Goal: Information Seeking & Learning: Learn about a topic

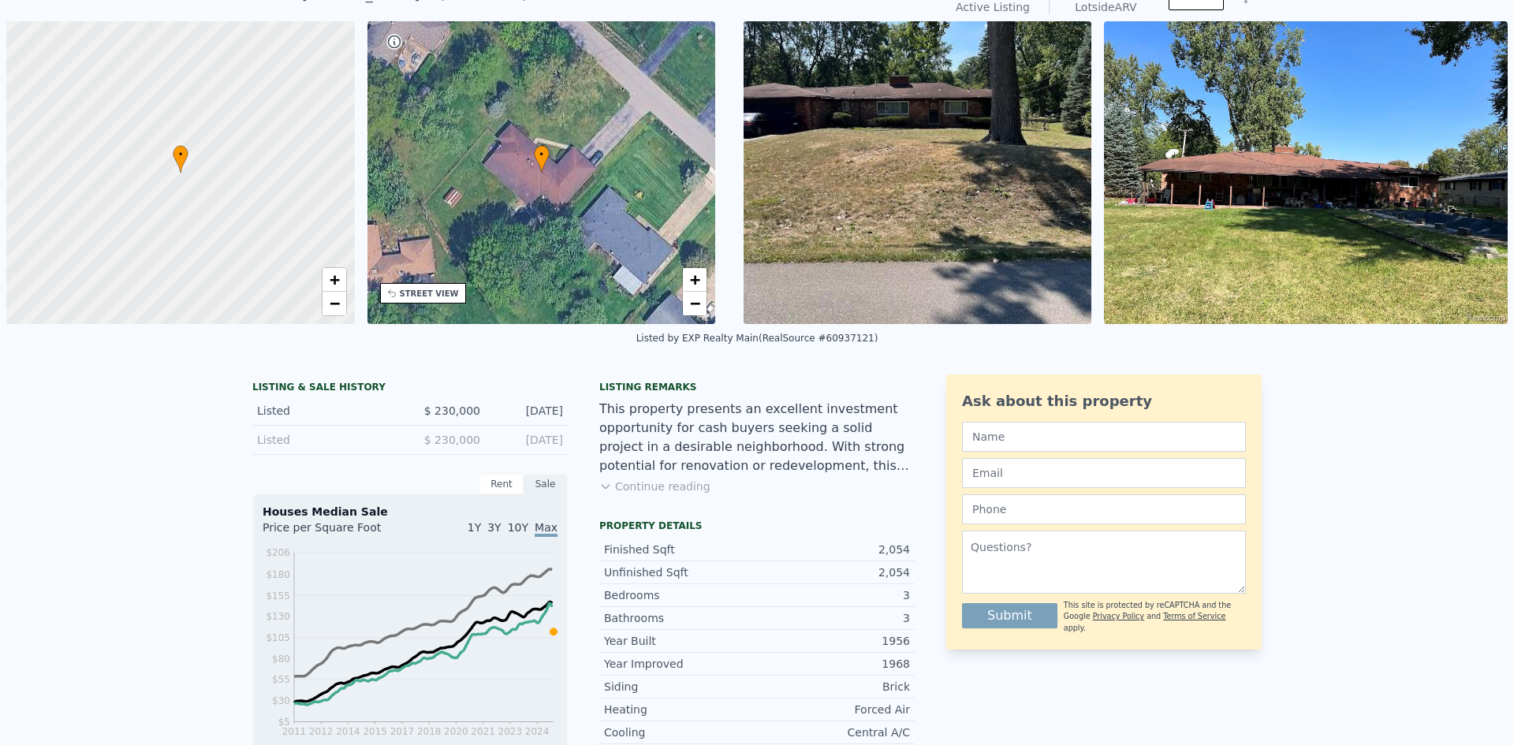
scroll to position [6, 0]
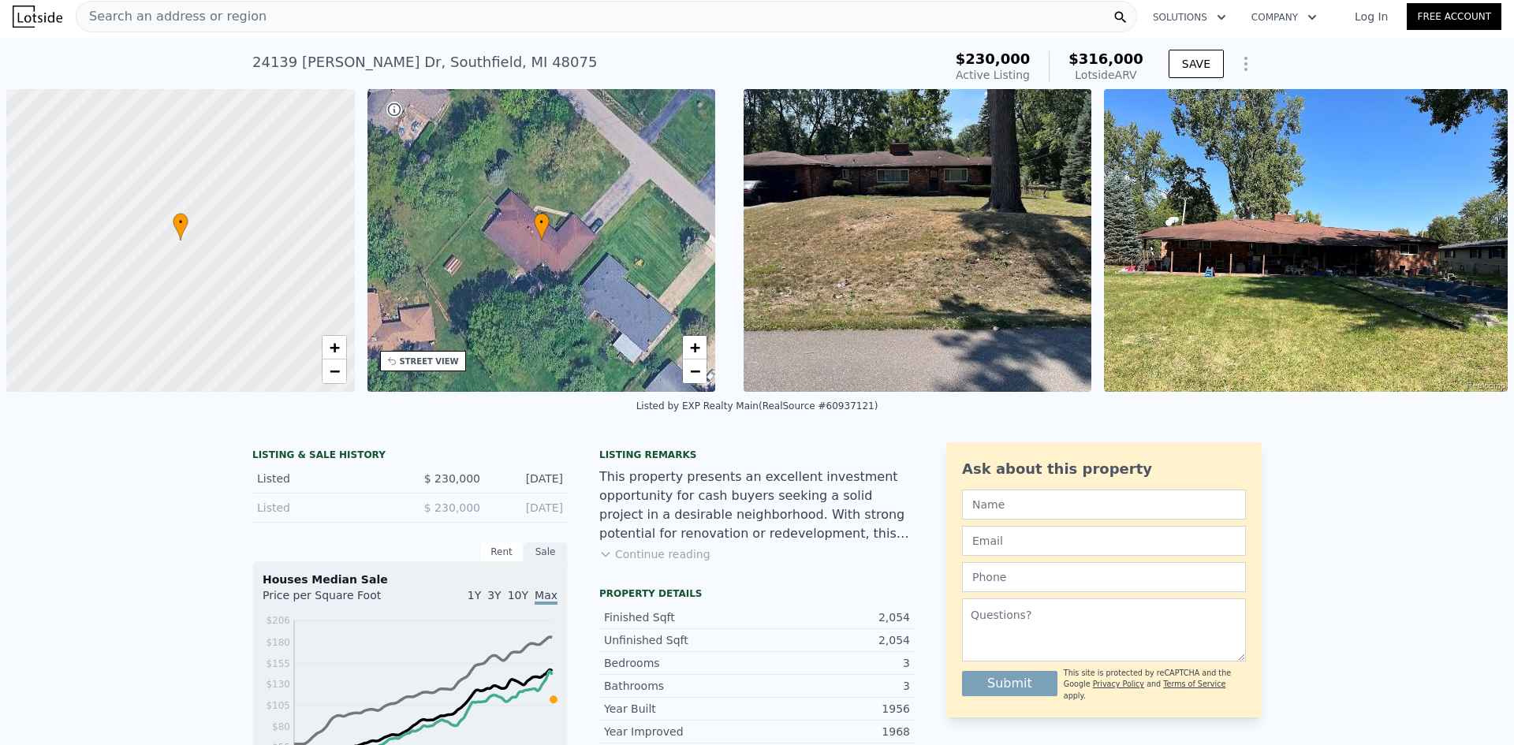
click at [1295, 195] on img at bounding box center [1306, 240] width 404 height 303
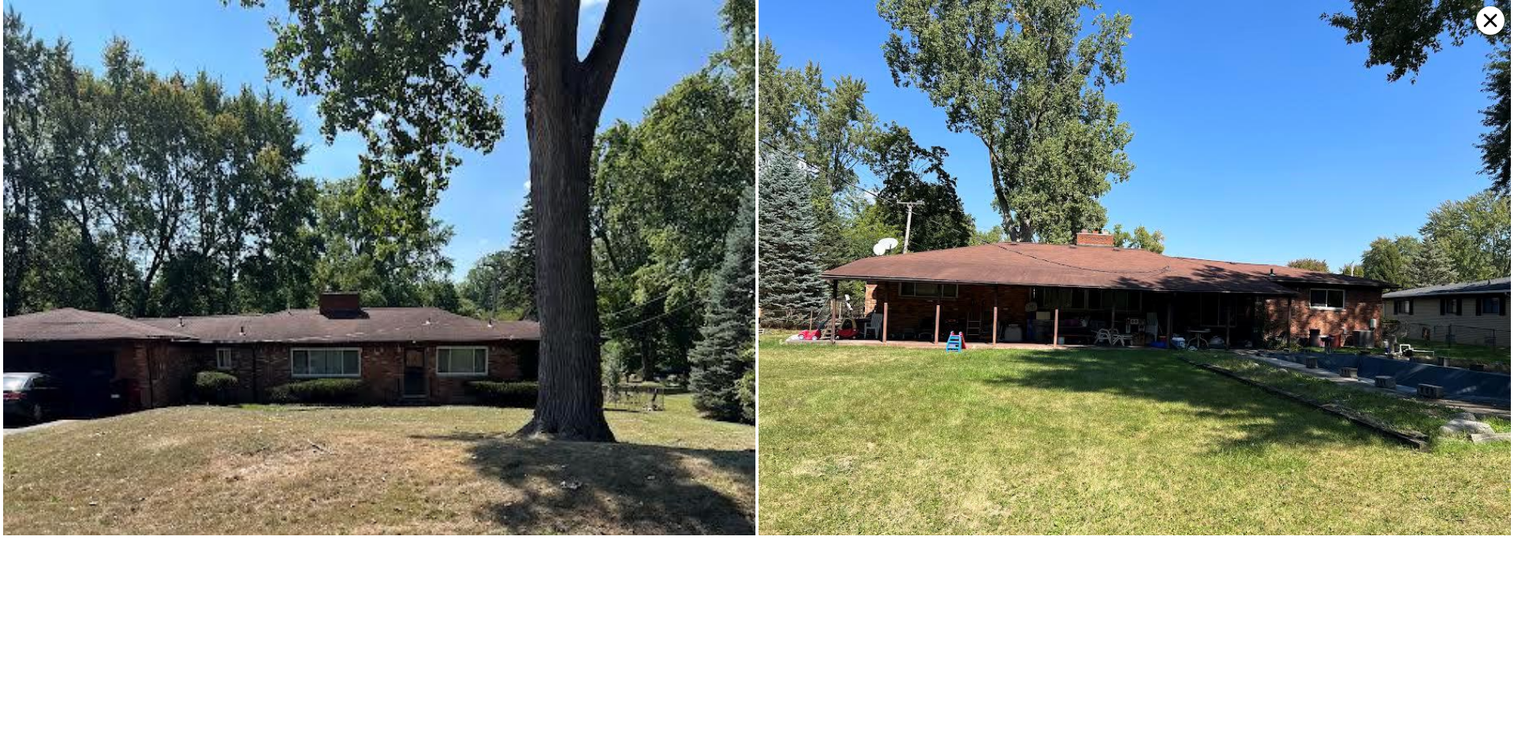
click at [1494, 16] on icon at bounding box center [1490, 20] width 28 height 28
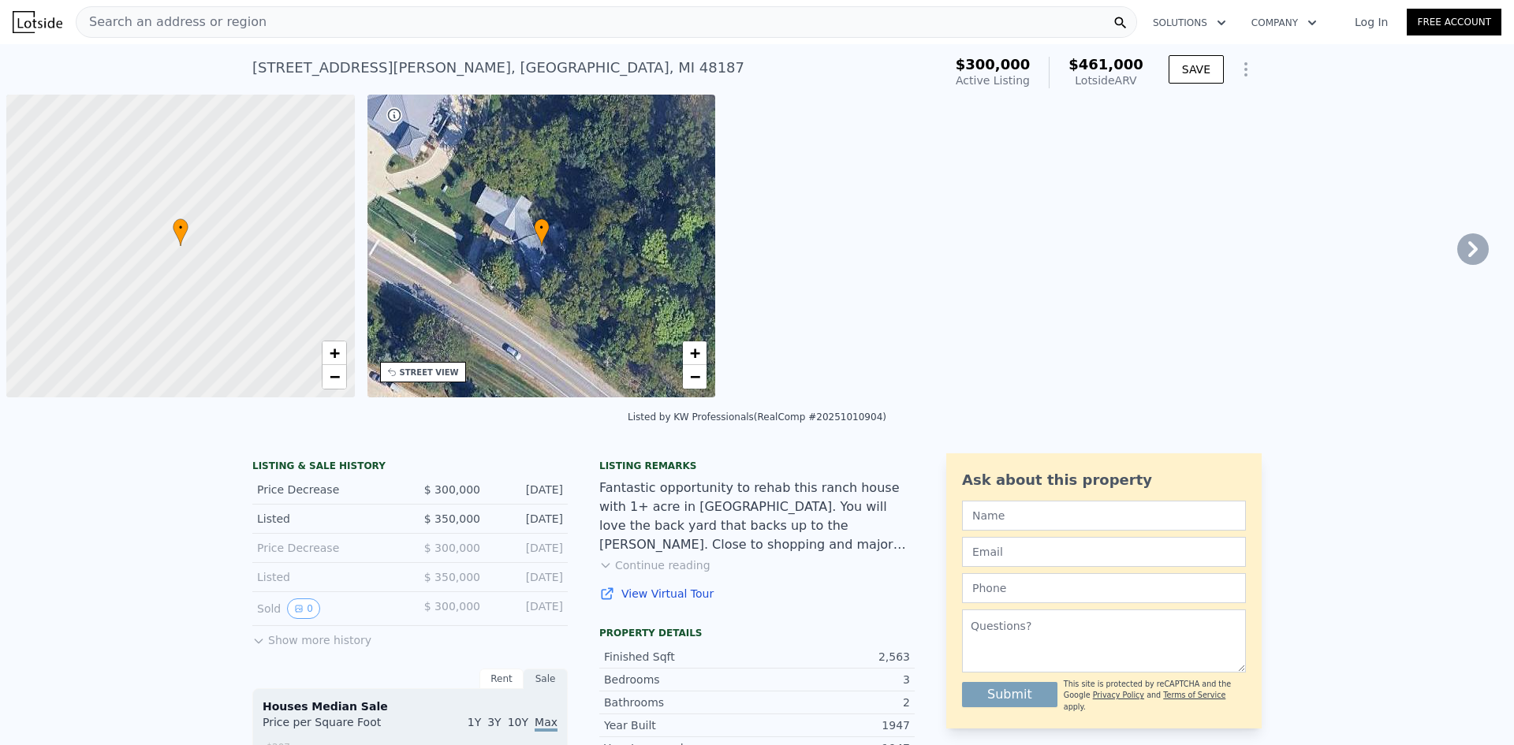
scroll to position [0, 6]
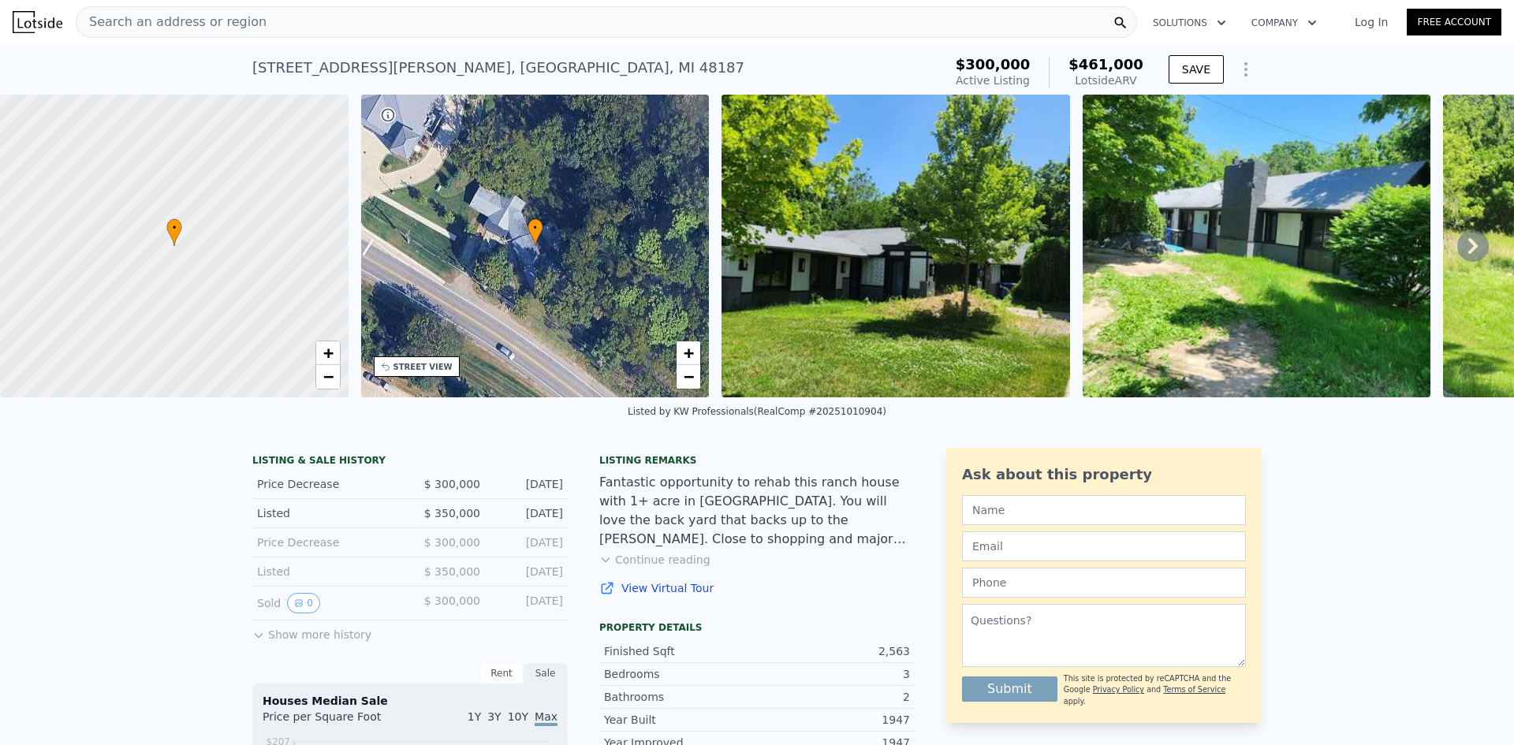
click at [300, 643] on button "Show more history" at bounding box center [311, 632] width 119 height 22
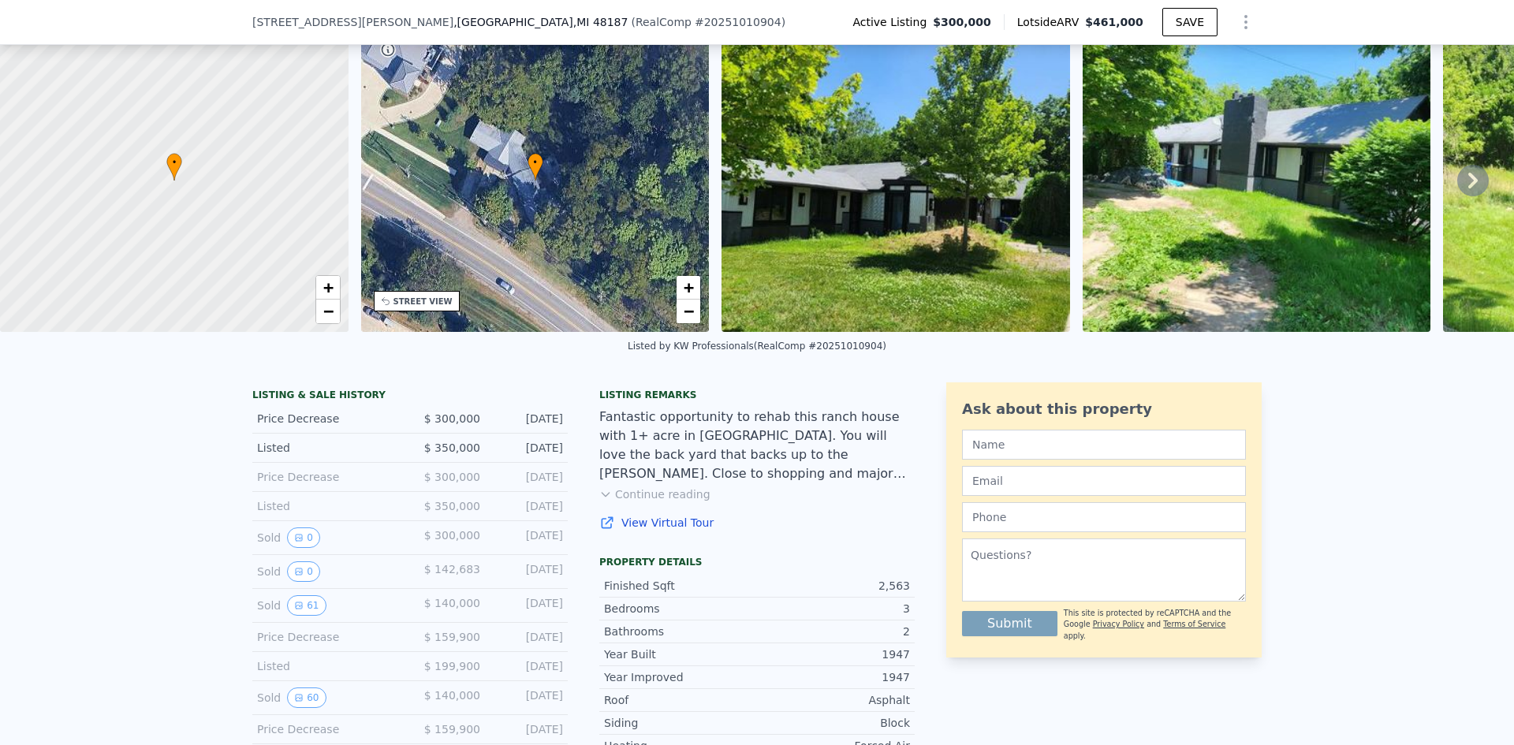
scroll to position [152, 0]
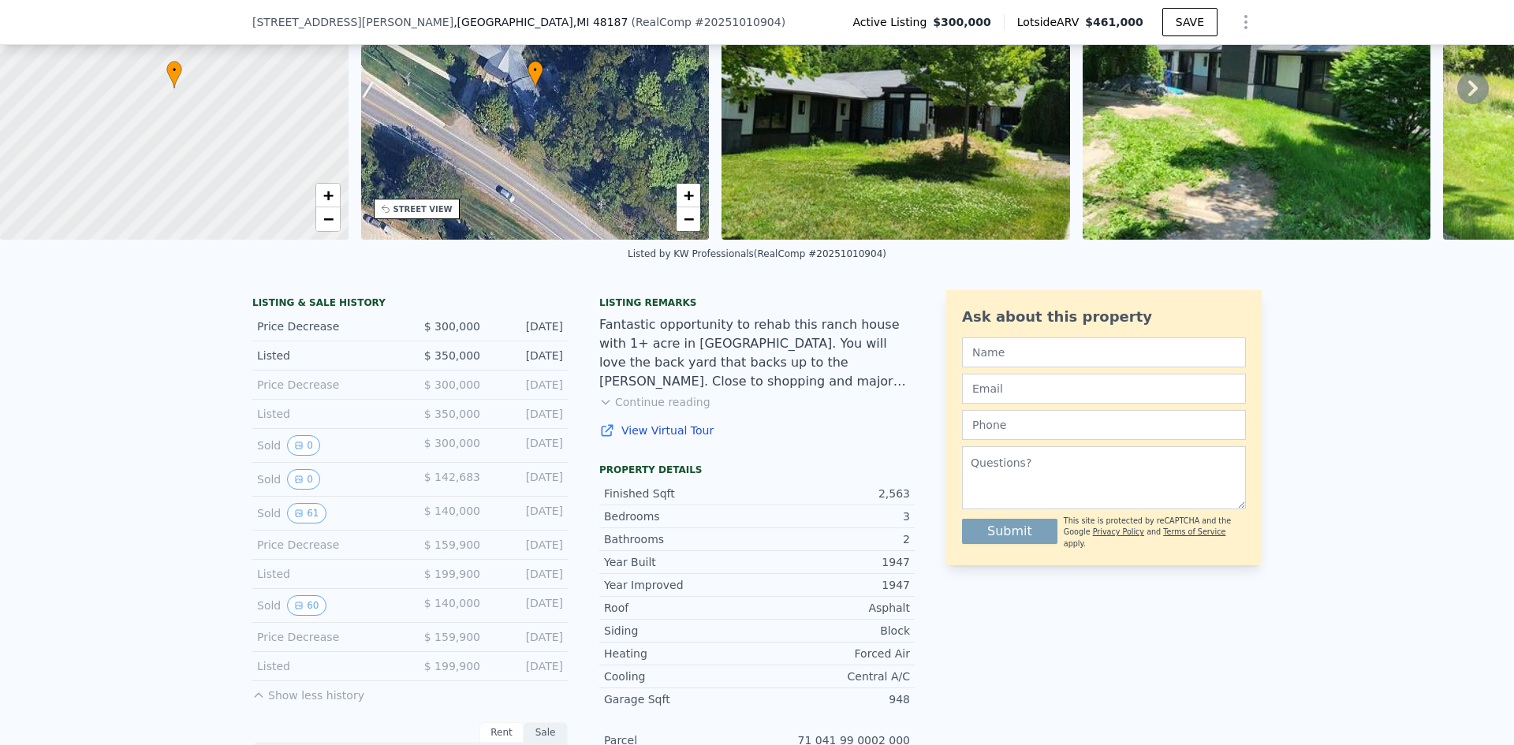
drag, startPoint x: 562, startPoint y: 525, endPoint x: 371, endPoint y: 528, distance: 190.9
click at [371, 524] on div "Sold 61" at bounding box center [327, 513] width 140 height 21
click at [276, 524] on div "Sold 61" at bounding box center [327, 513] width 140 height 21
click at [312, 524] on button "61" at bounding box center [306, 513] width 39 height 21
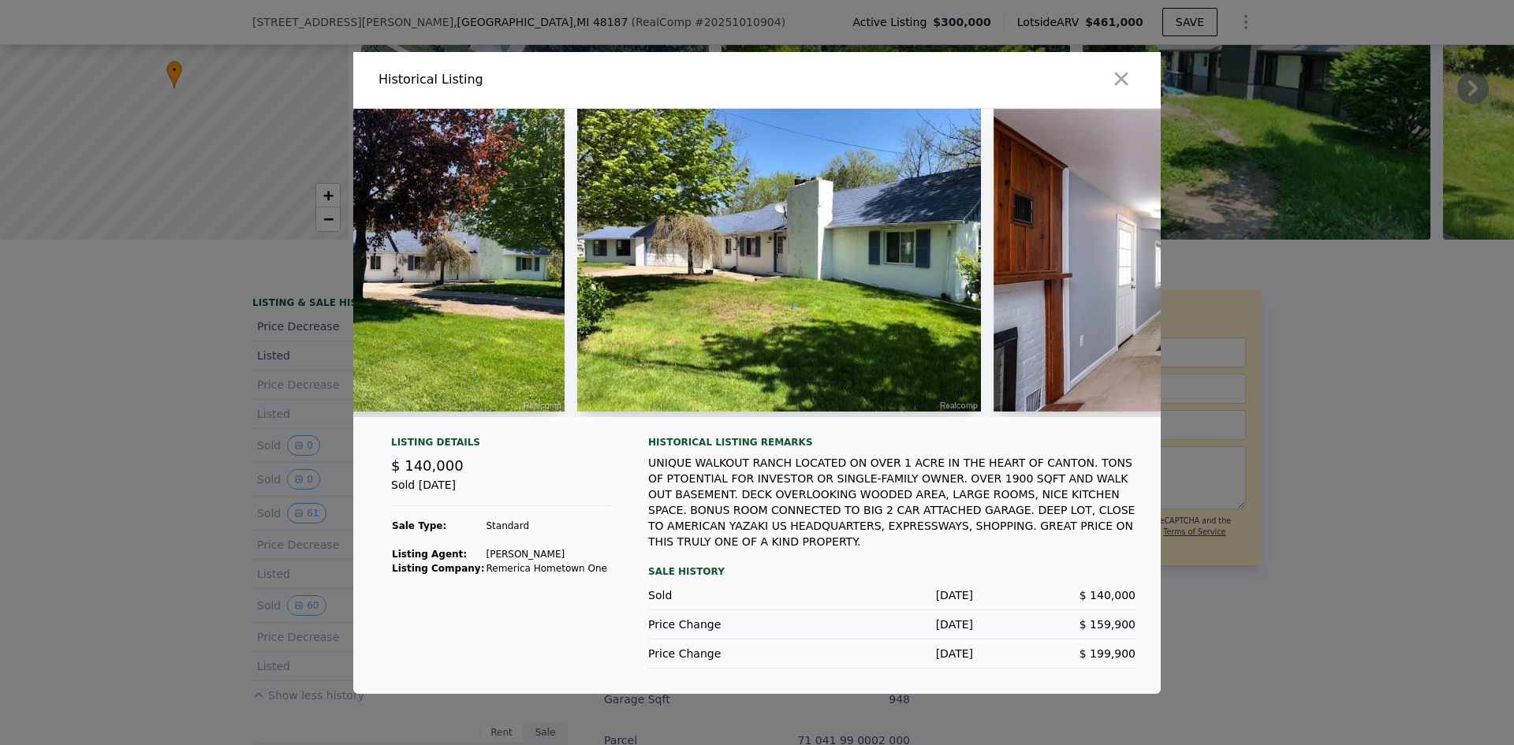
scroll to position [0, 890]
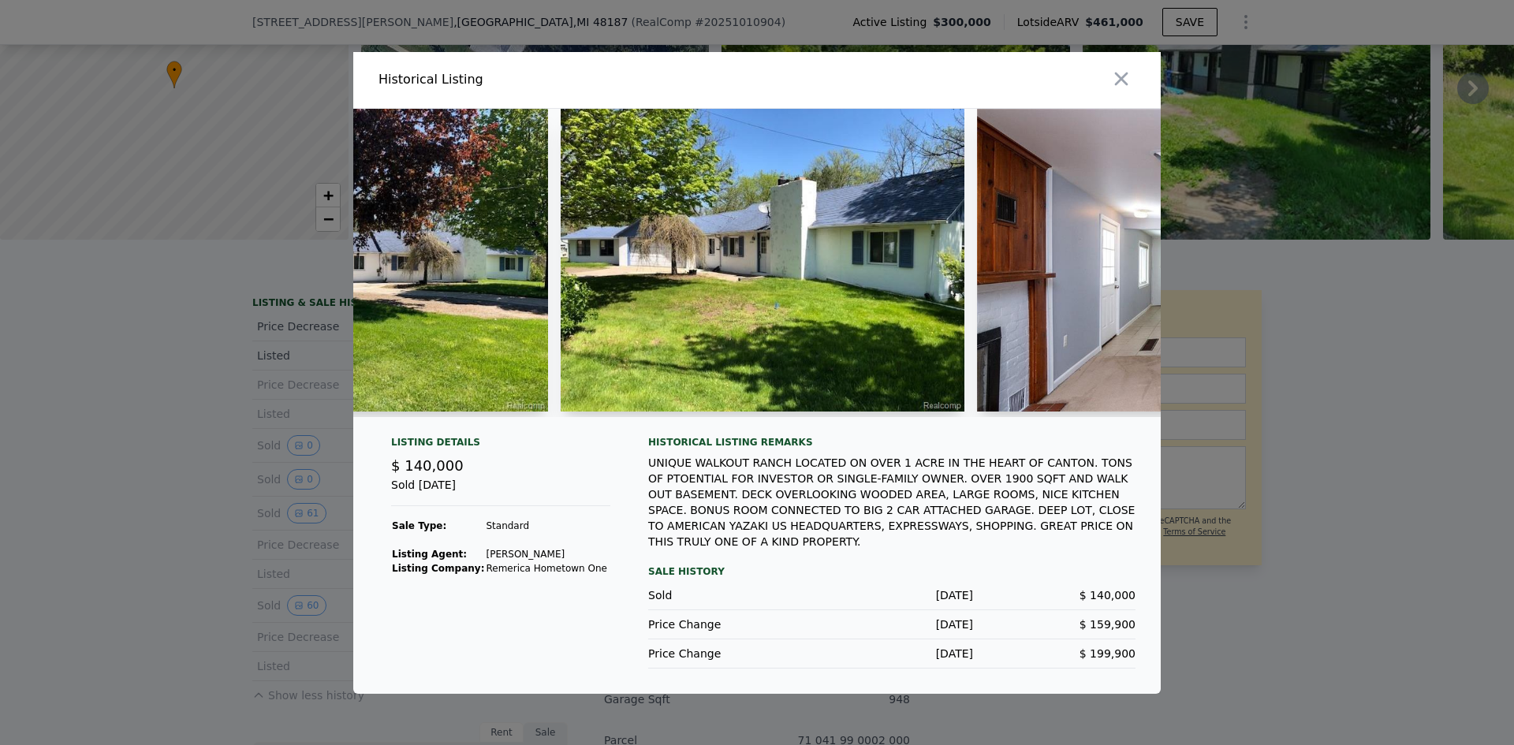
click at [700, 254] on img at bounding box center [763, 260] width 404 height 303
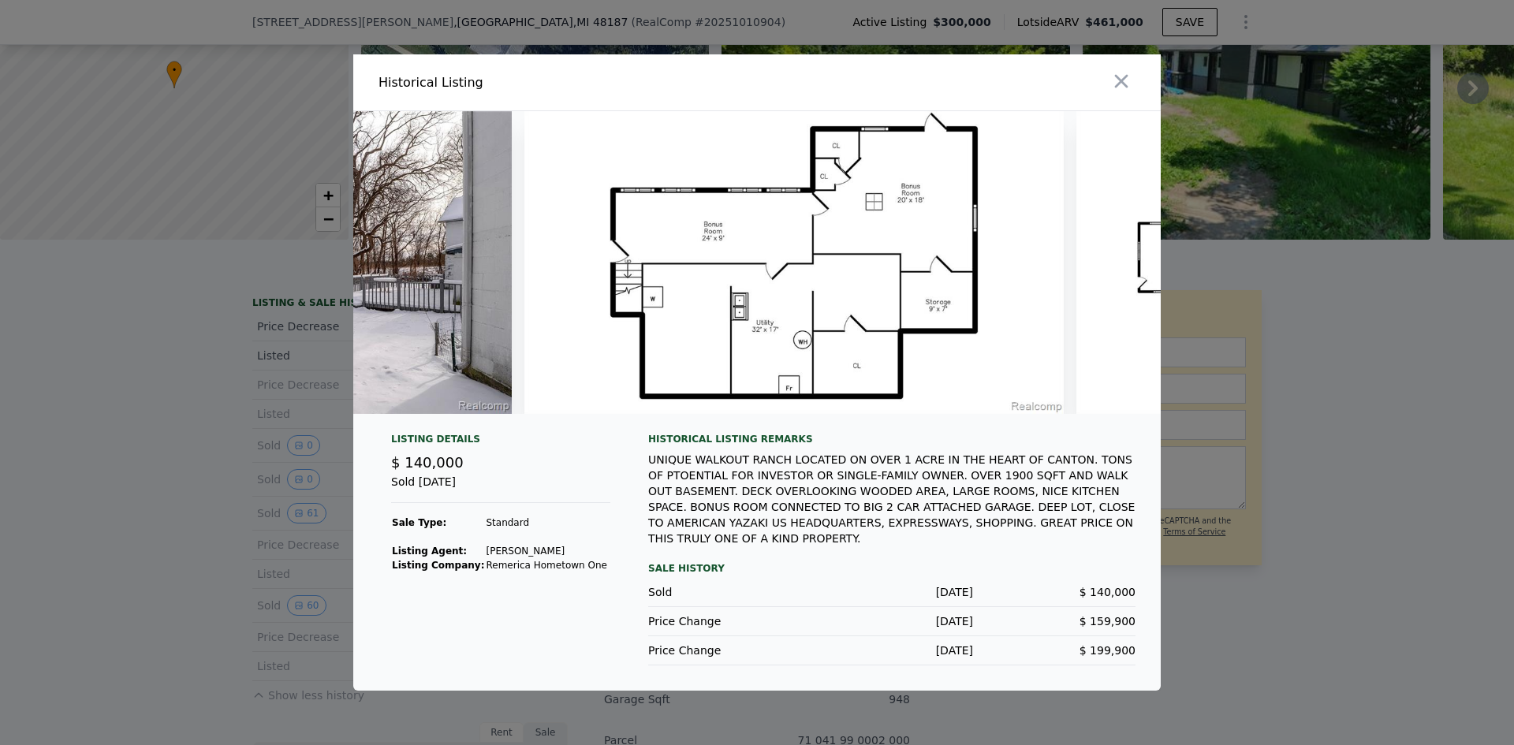
scroll to position [0, 30438]
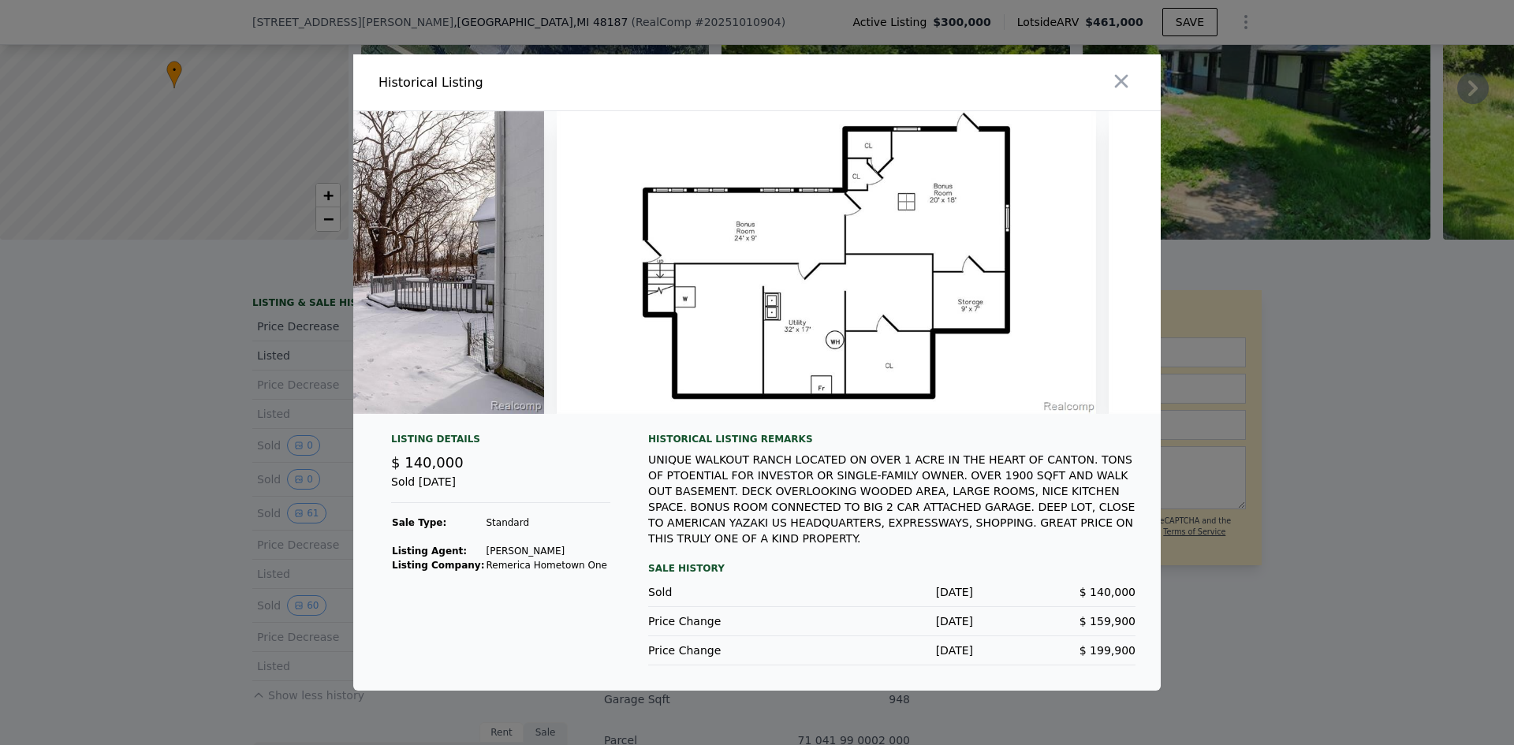
click at [995, 269] on img at bounding box center [826, 262] width 539 height 303
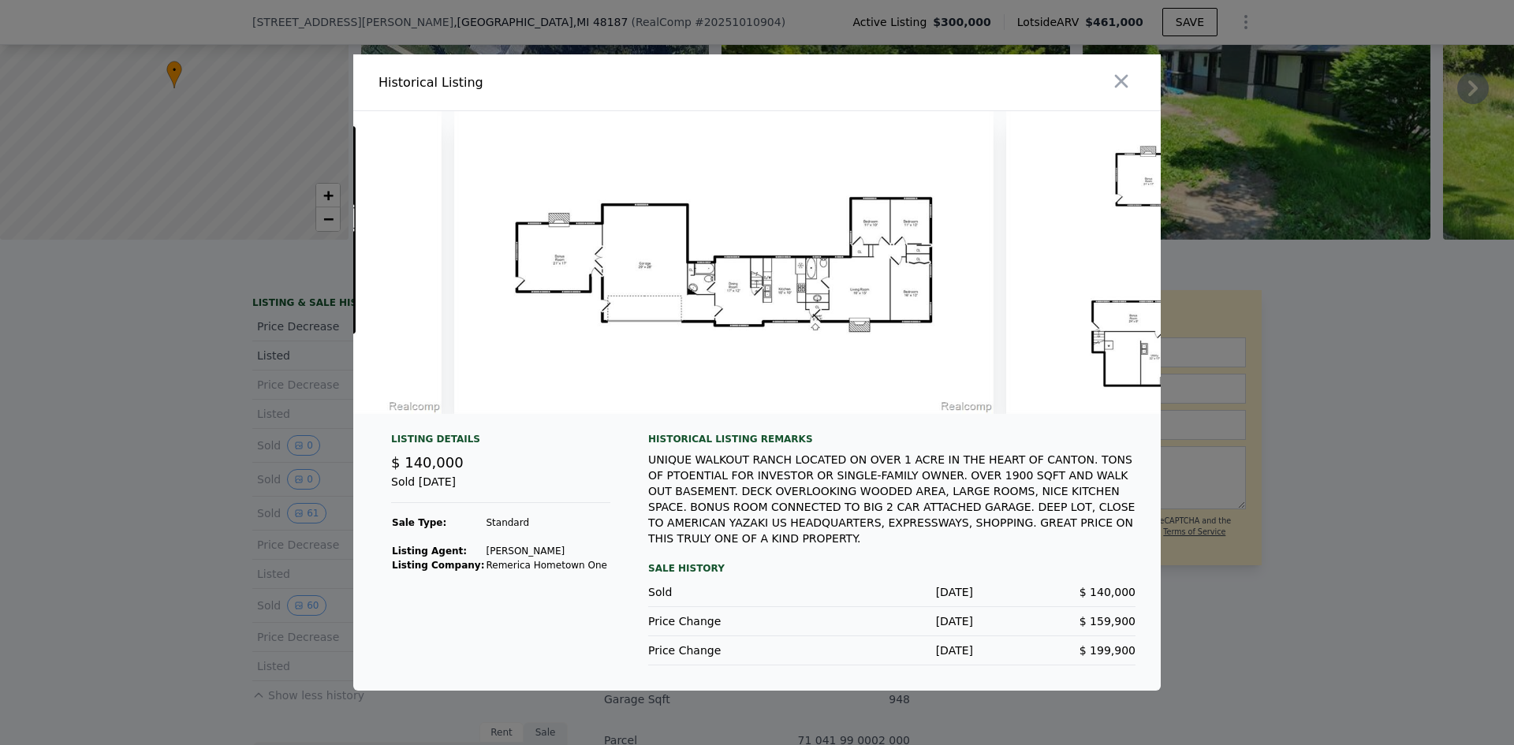
scroll to position [0, 31503]
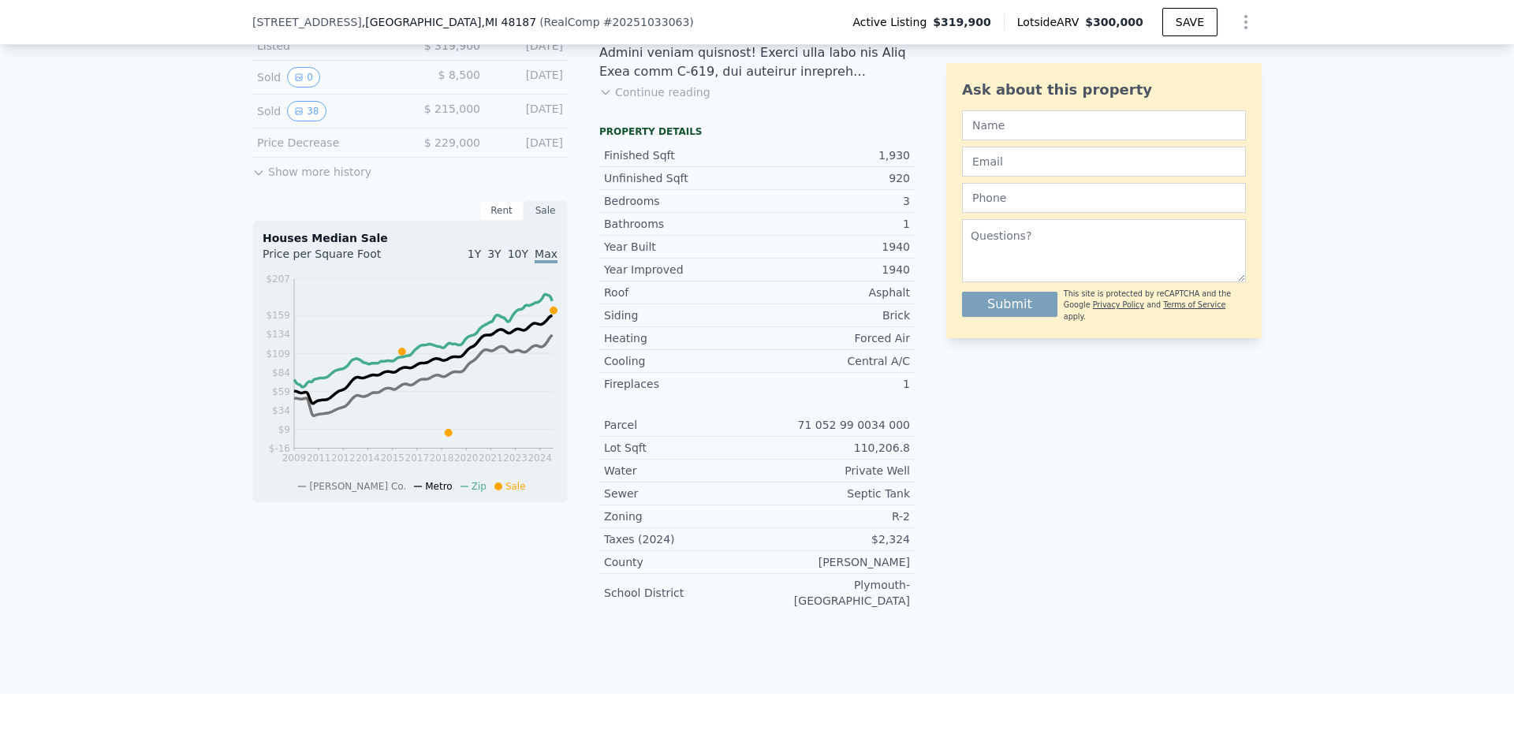
scroll to position [73, 0]
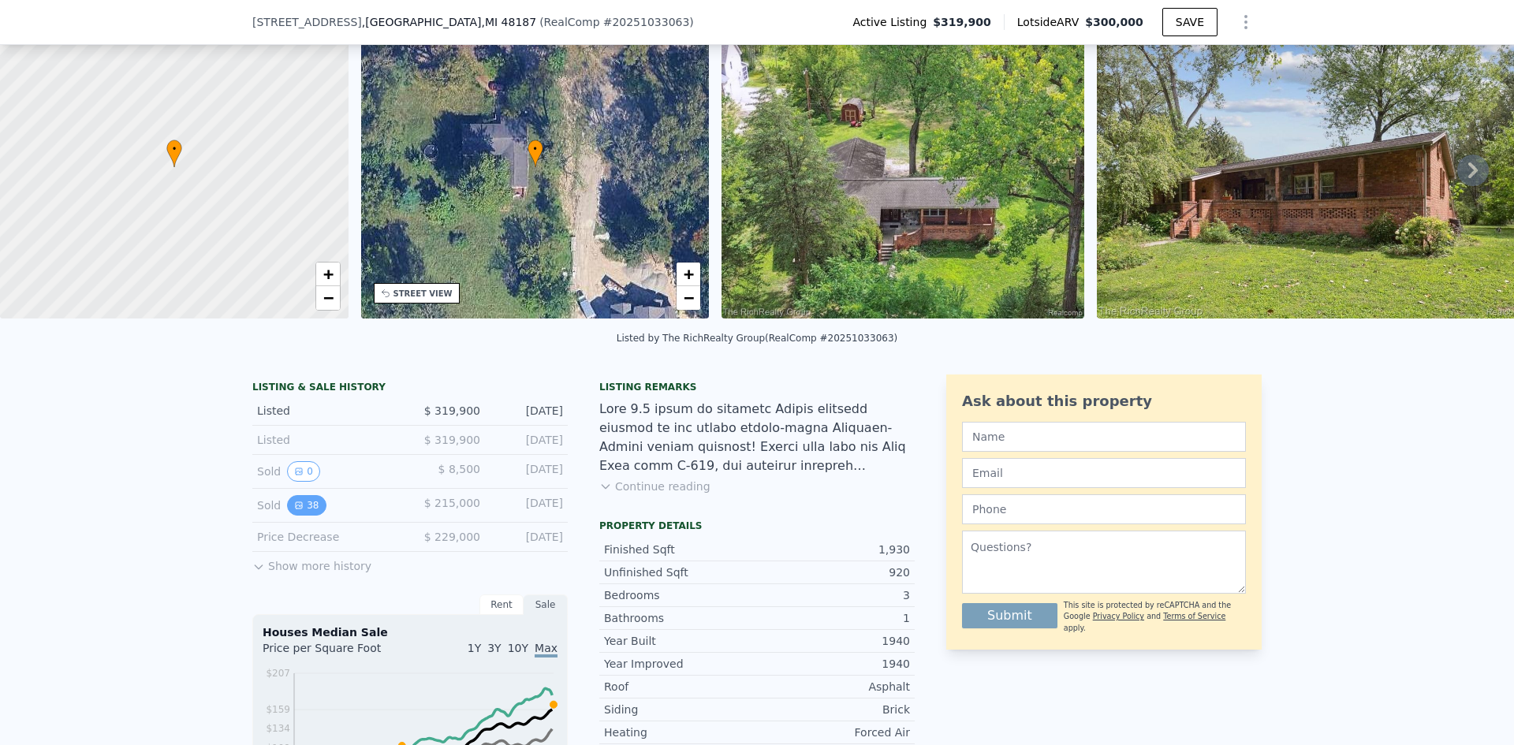
click at [304, 515] on button "38" at bounding box center [306, 505] width 39 height 21
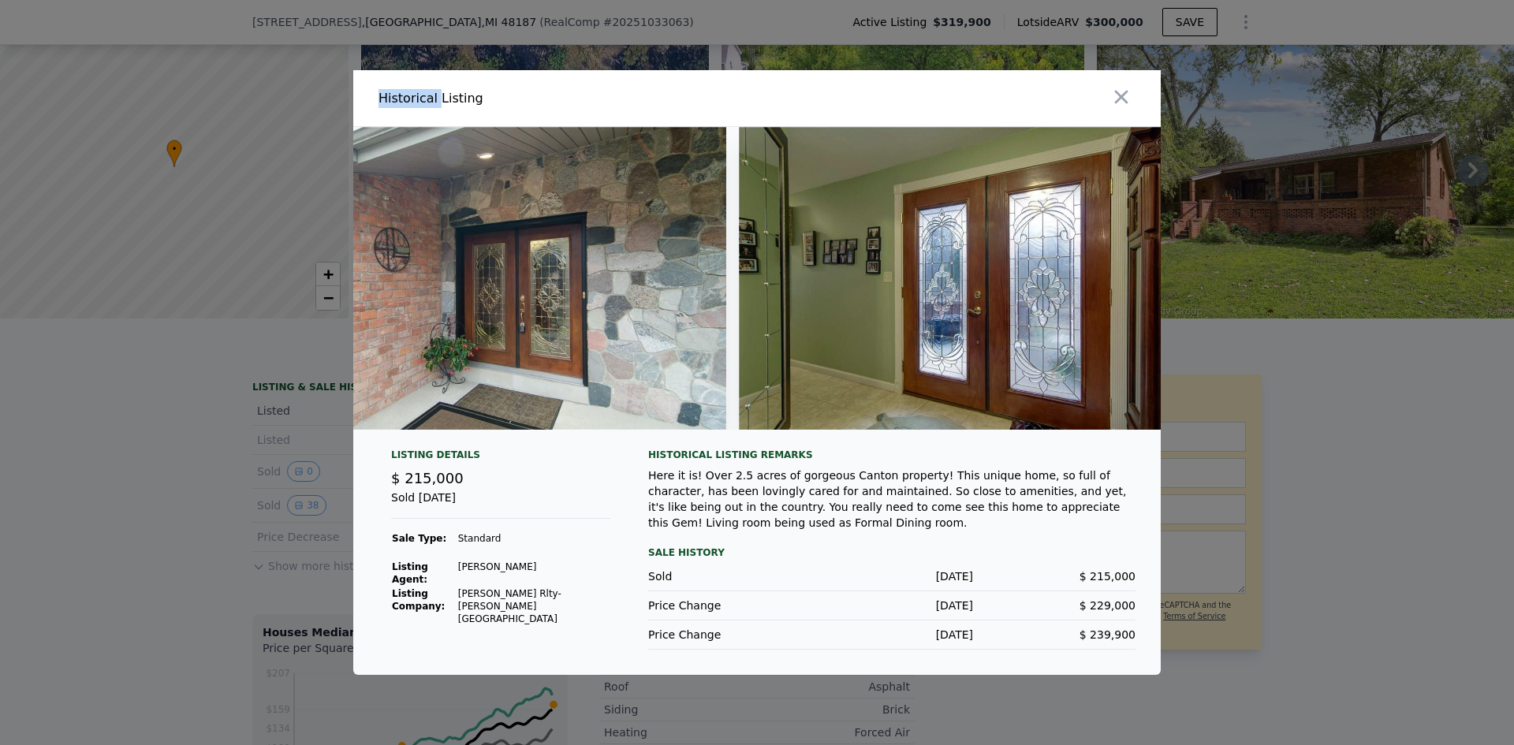
scroll to position [0, 0]
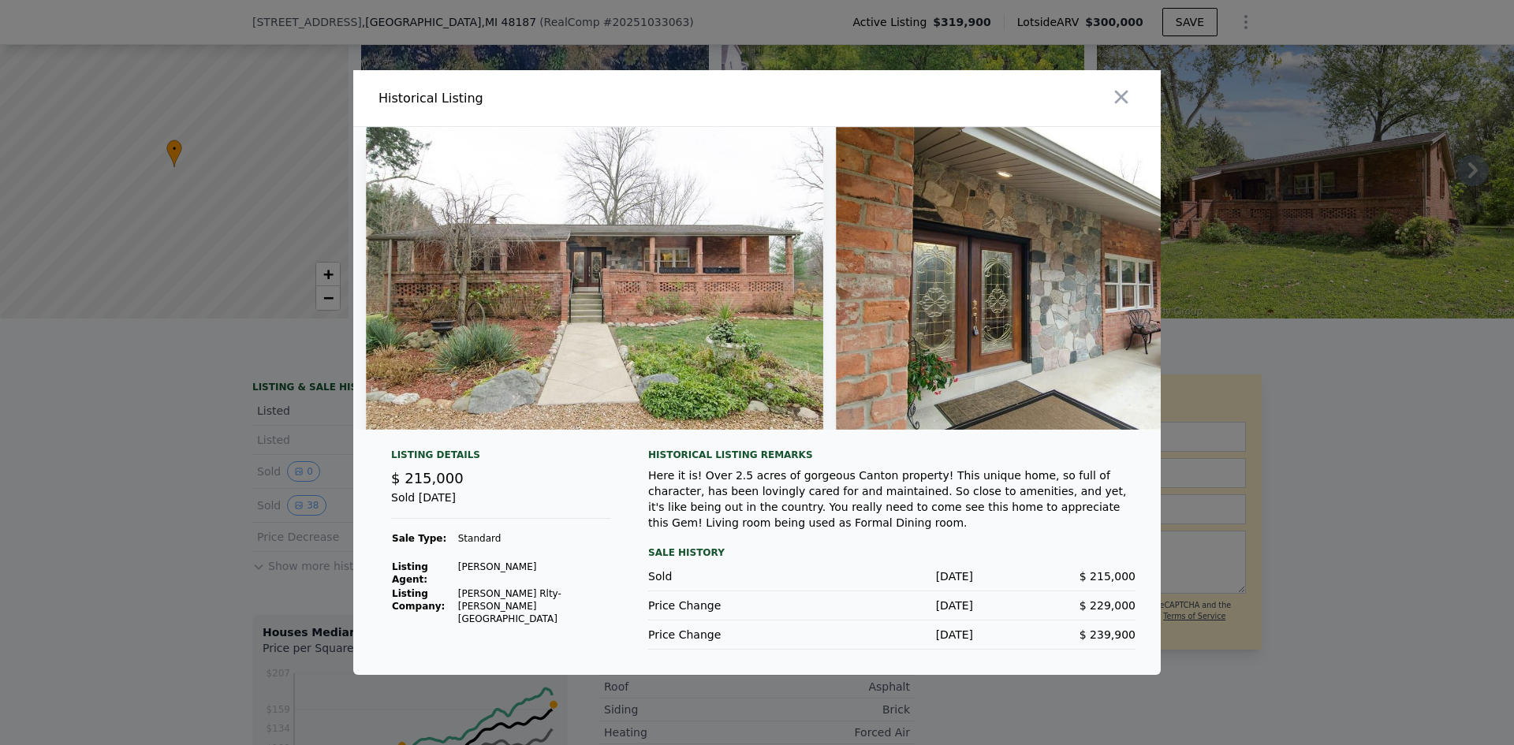
click at [809, 483] on div "Here it is! Over 2.5 acres of gorgeous Canton property! This unique home, so fu…" at bounding box center [891, 499] width 487 height 63
click at [1122, 93] on icon "button" at bounding box center [1121, 97] width 13 height 13
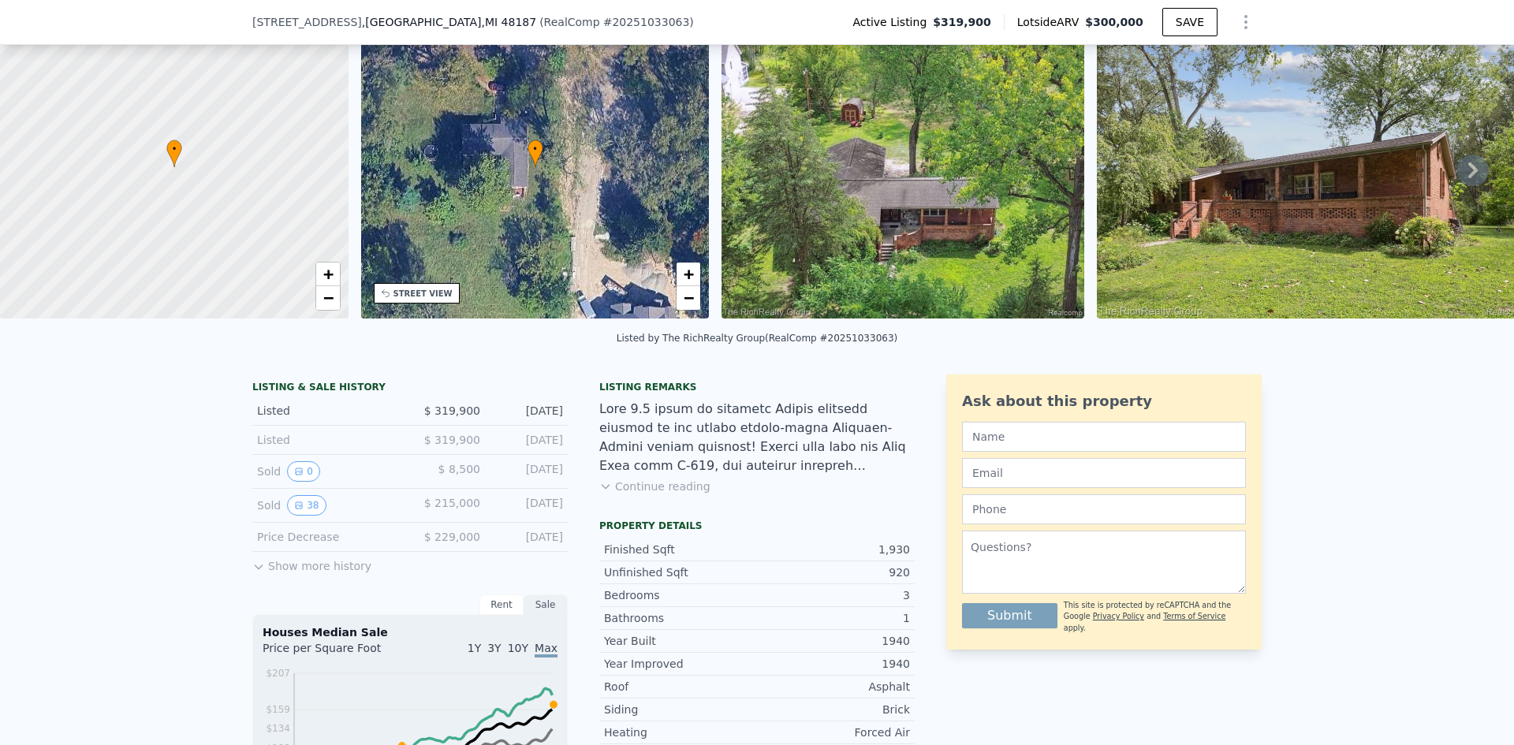
click at [1122, 93] on img at bounding box center [1312, 167] width 431 height 303
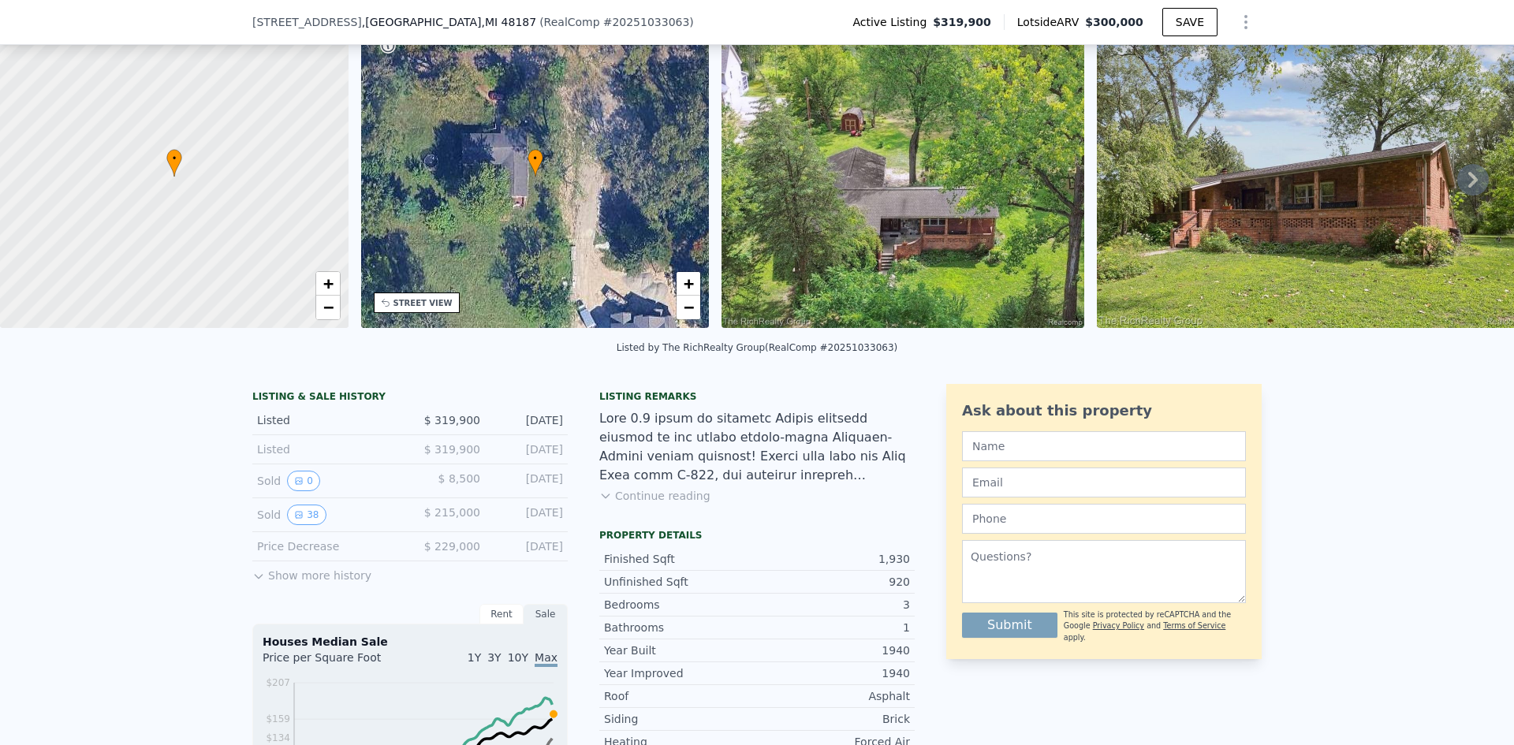
scroll to position [389, 0]
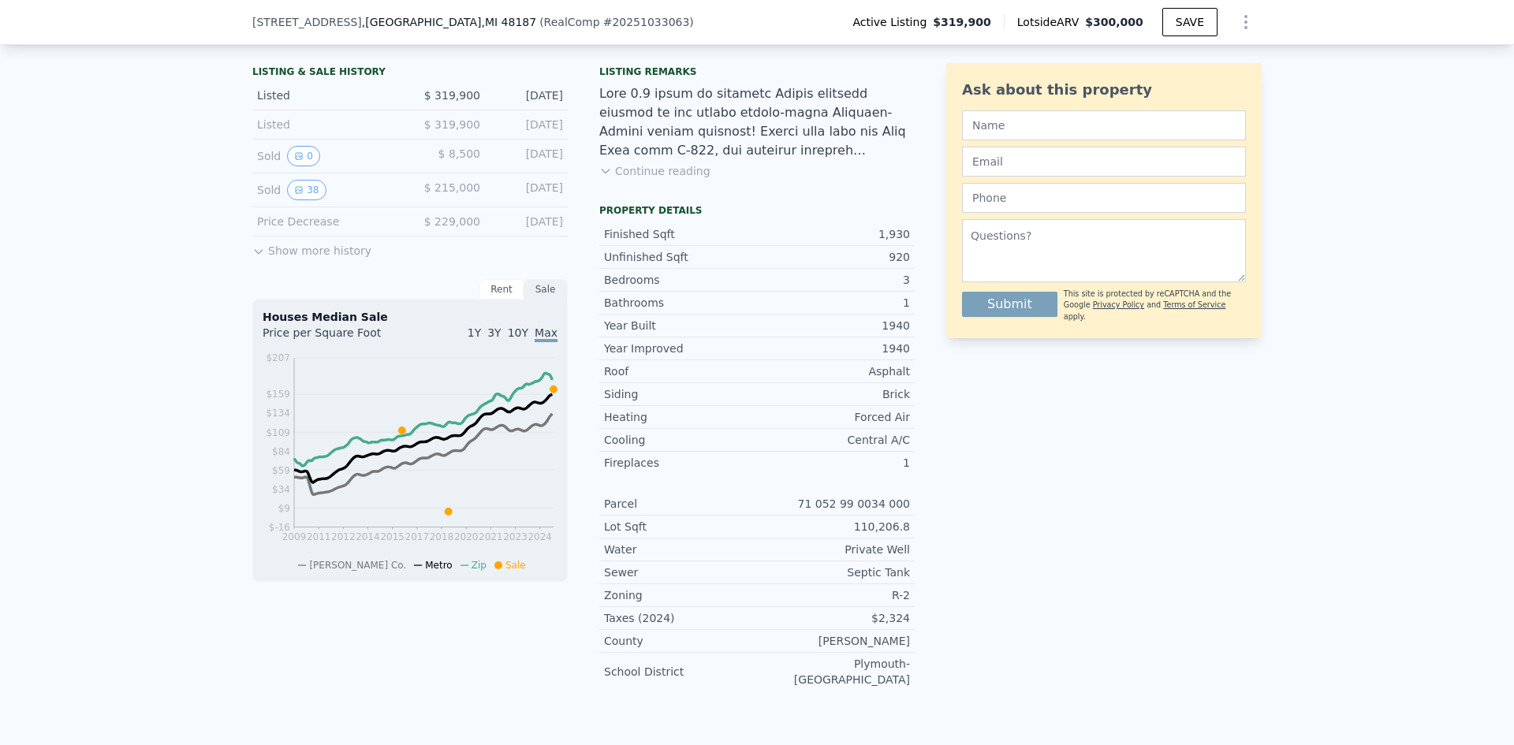
click at [300, 259] on button "Show more history" at bounding box center [311, 248] width 119 height 22
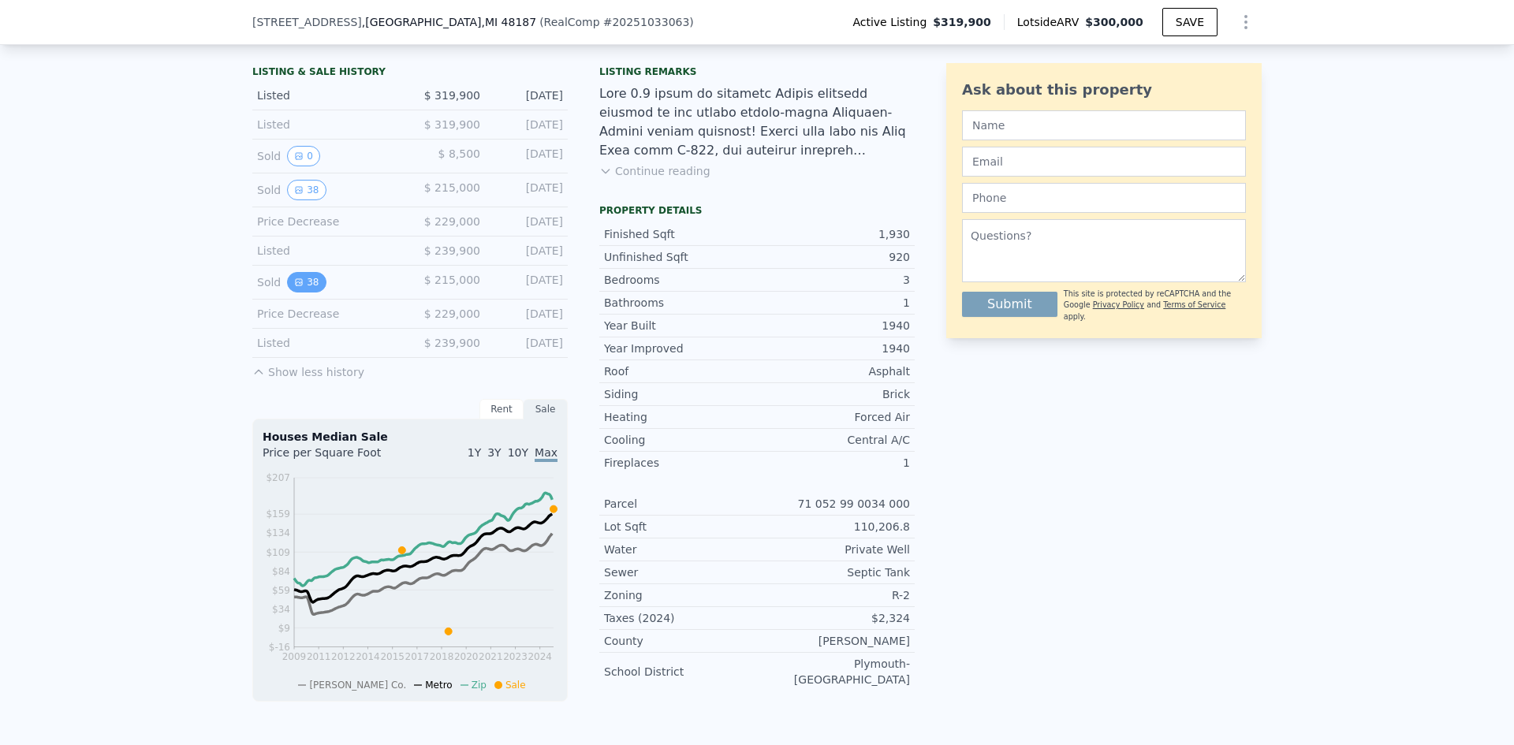
click at [304, 293] on button "38" at bounding box center [306, 282] width 39 height 21
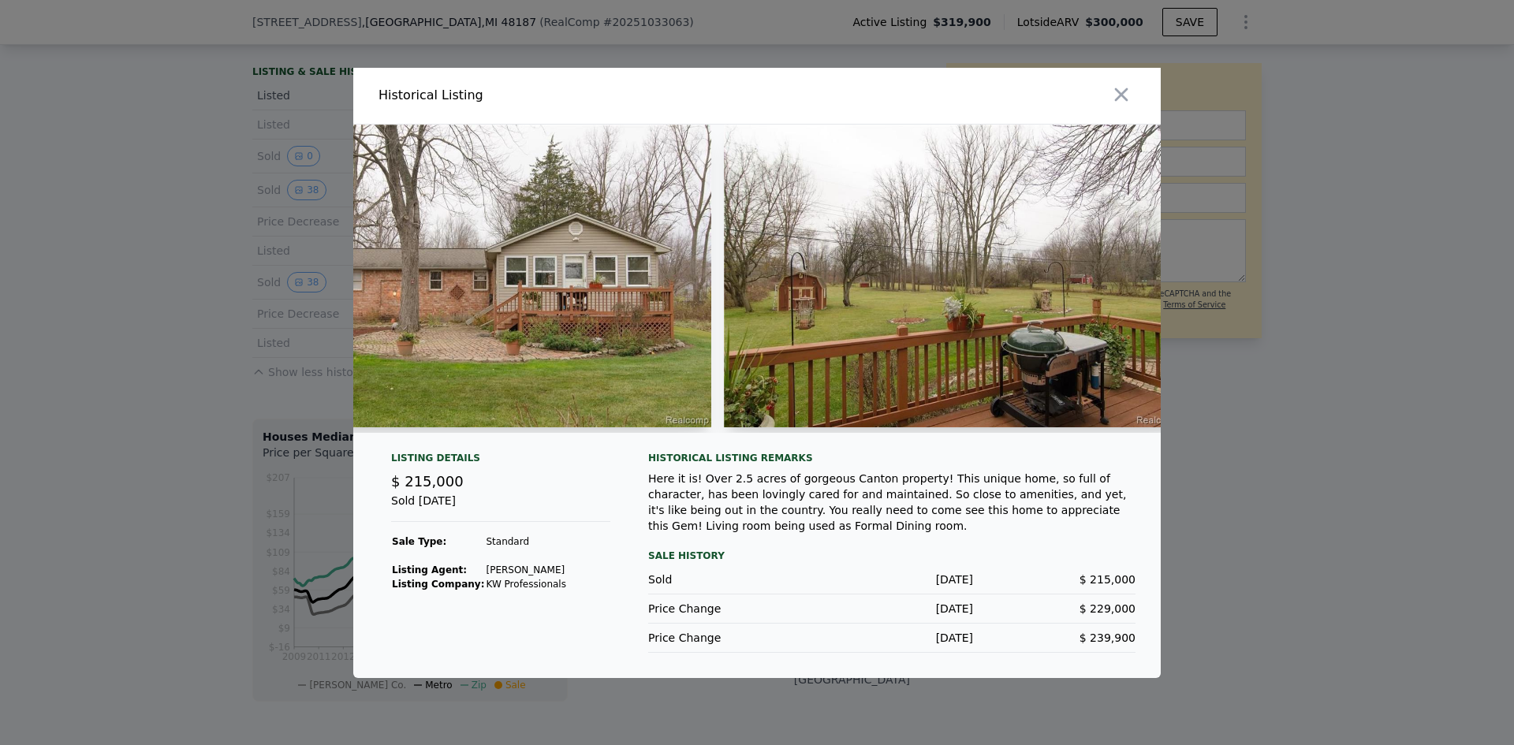
scroll to position [0, 14670]
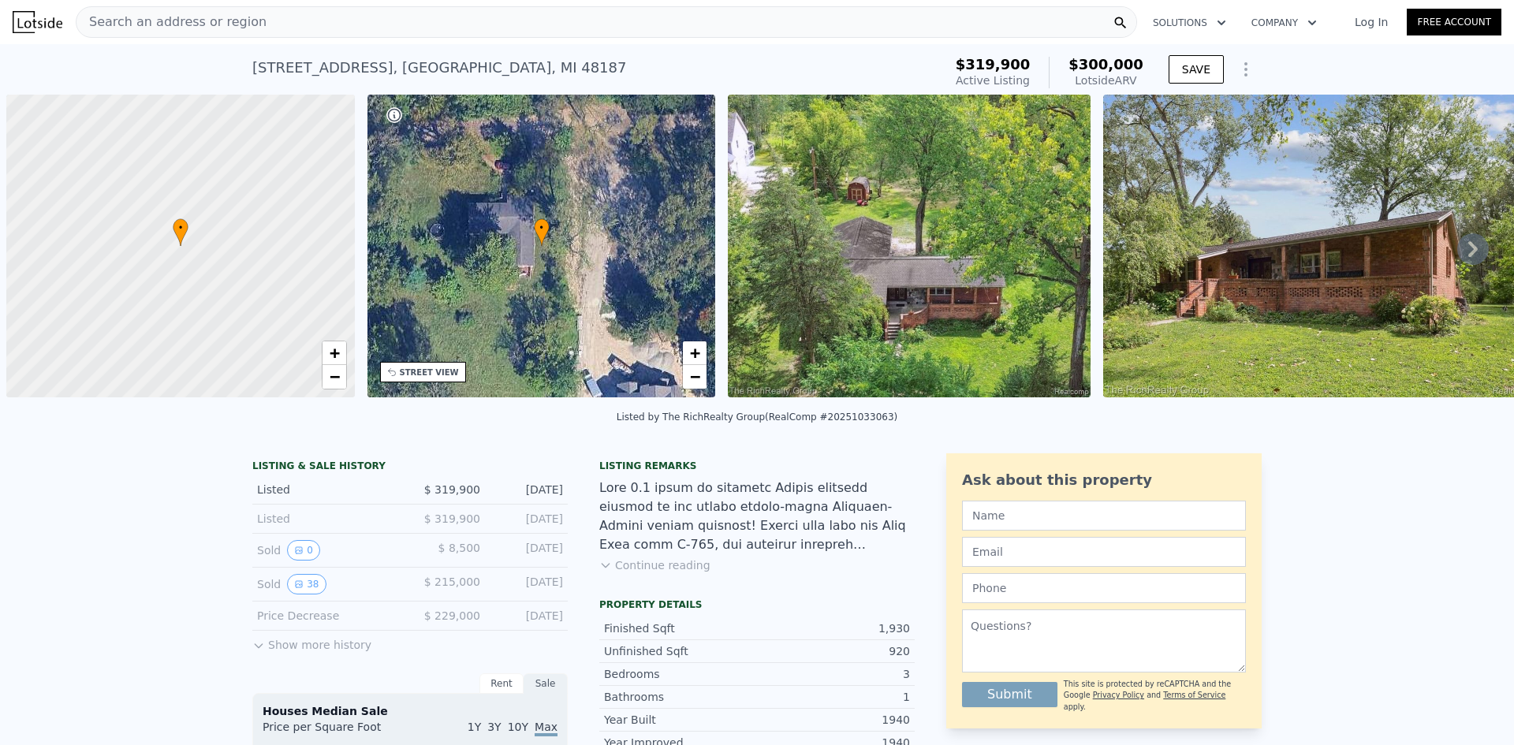
scroll to position [0, 6]
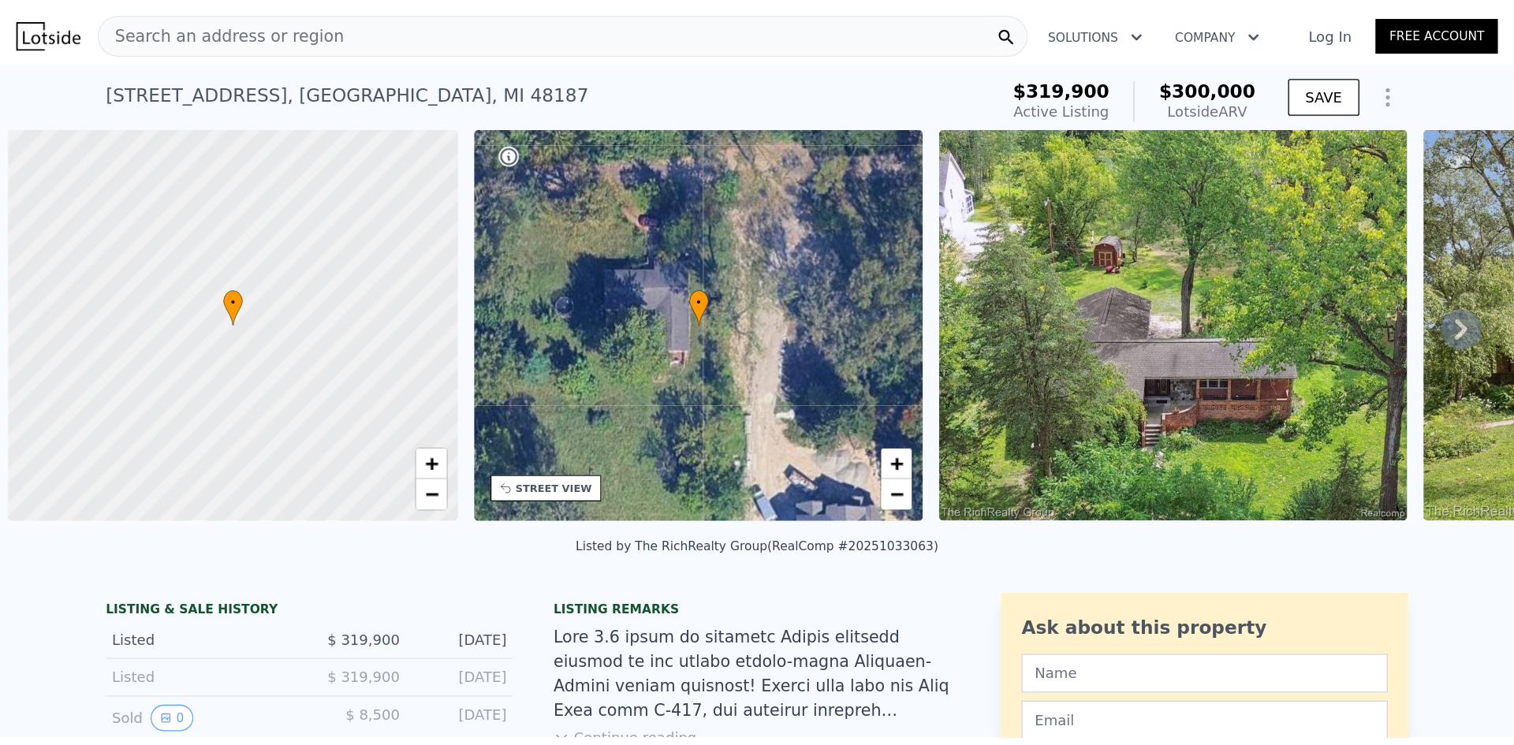
scroll to position [0, 6]
